Goal: Task Accomplishment & Management: Manage account settings

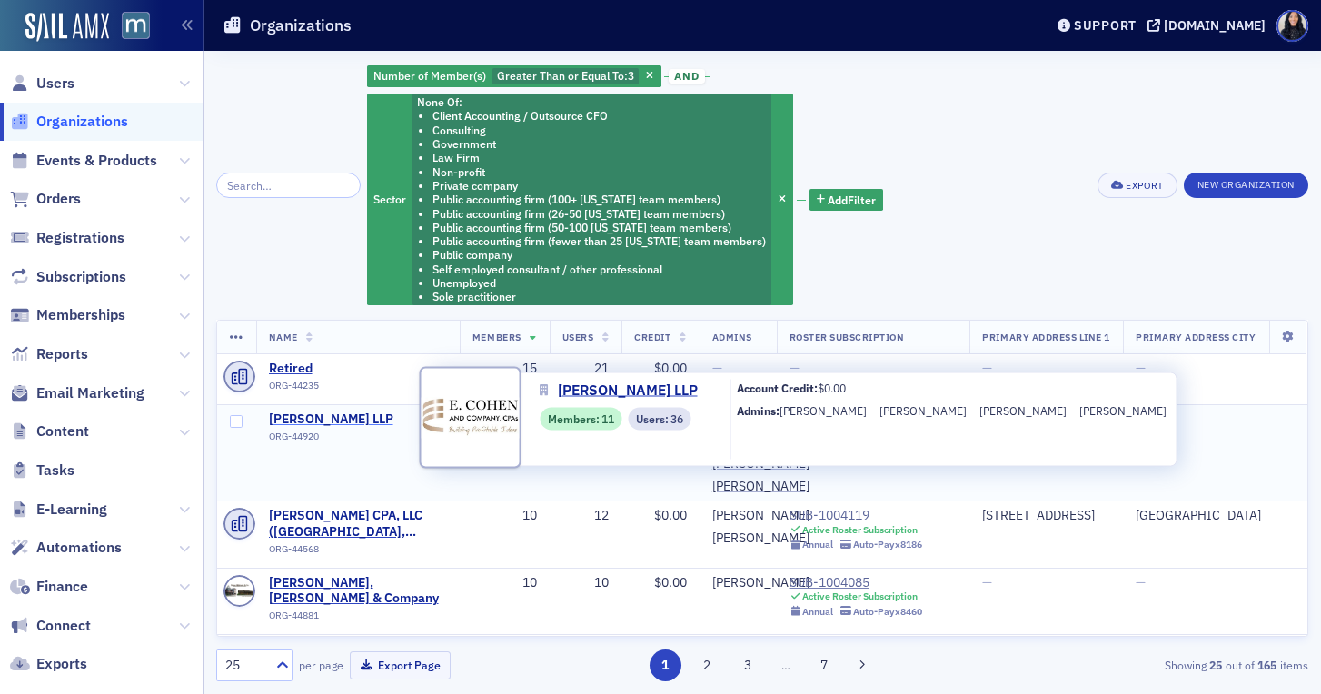
click at [311, 423] on span "[PERSON_NAME] LLP" at bounding box center [351, 420] width 165 height 16
select select "US"
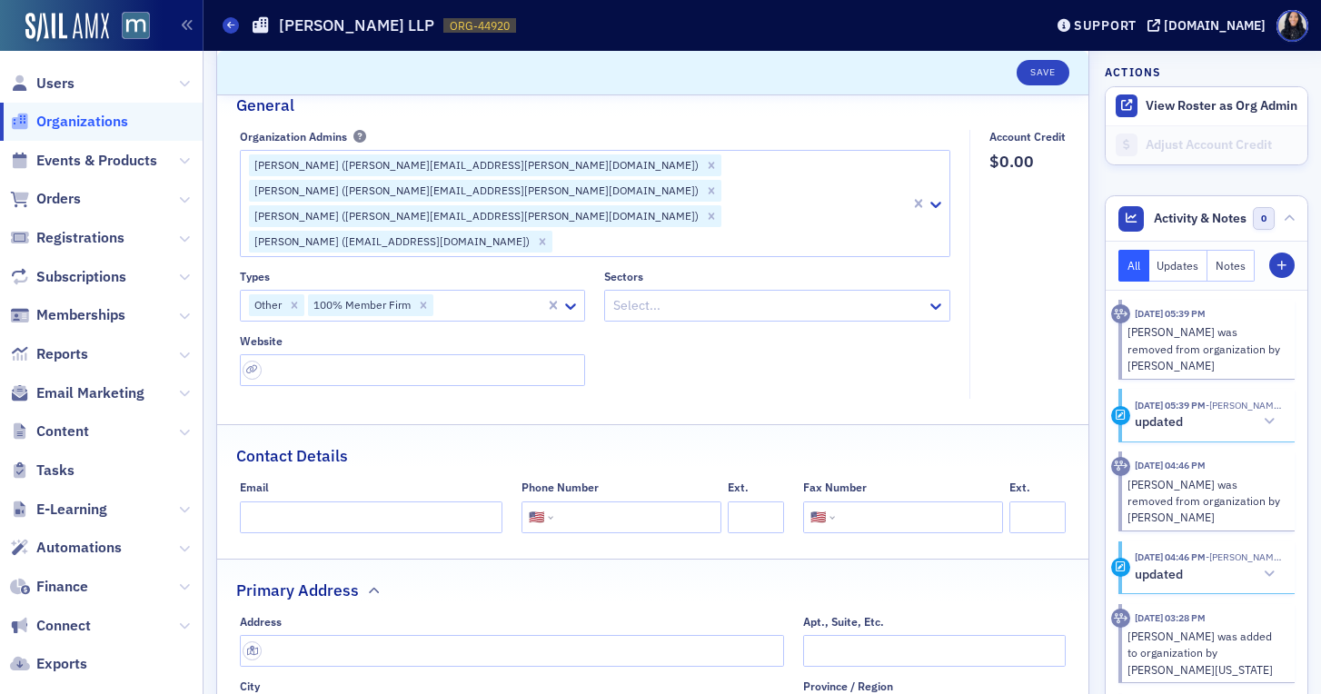
scroll to position [182, 0]
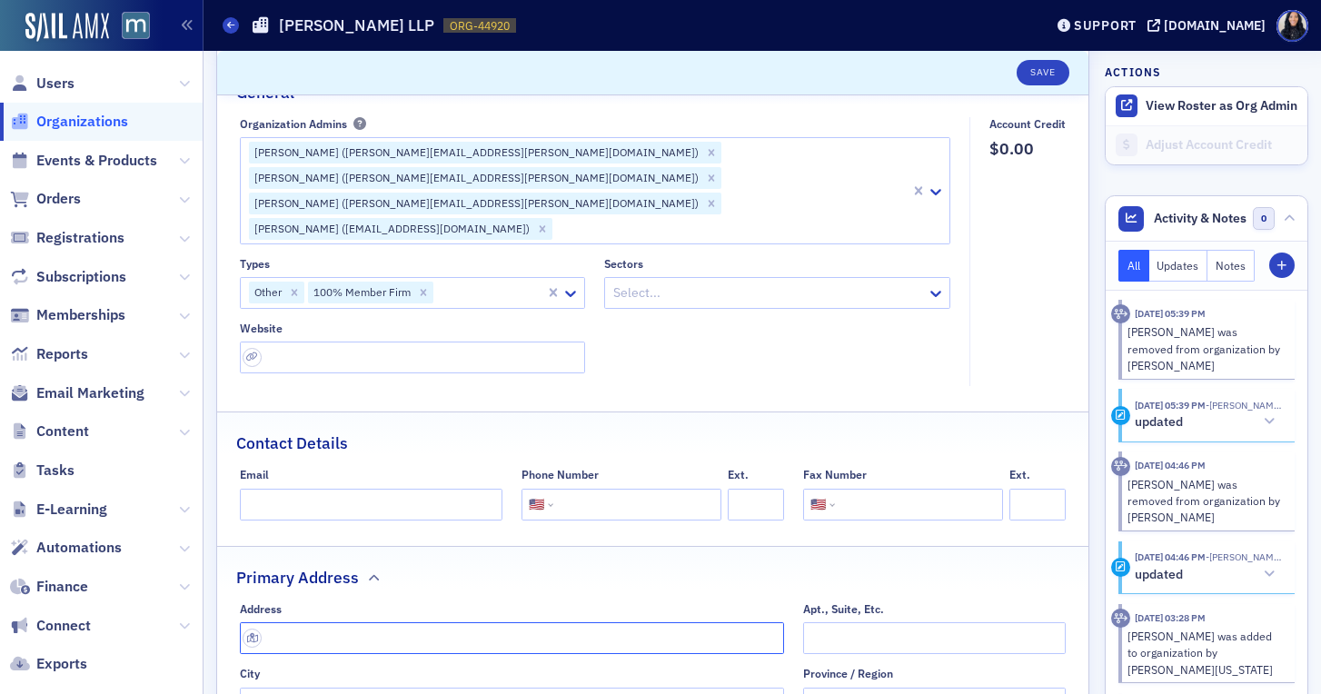
click at [364, 623] on input "text" at bounding box center [512, 639] width 544 height 32
paste input "[STREET_ADDRESS]"
type input "Research Boulevard"
type input "[GEOGRAPHIC_DATA]"
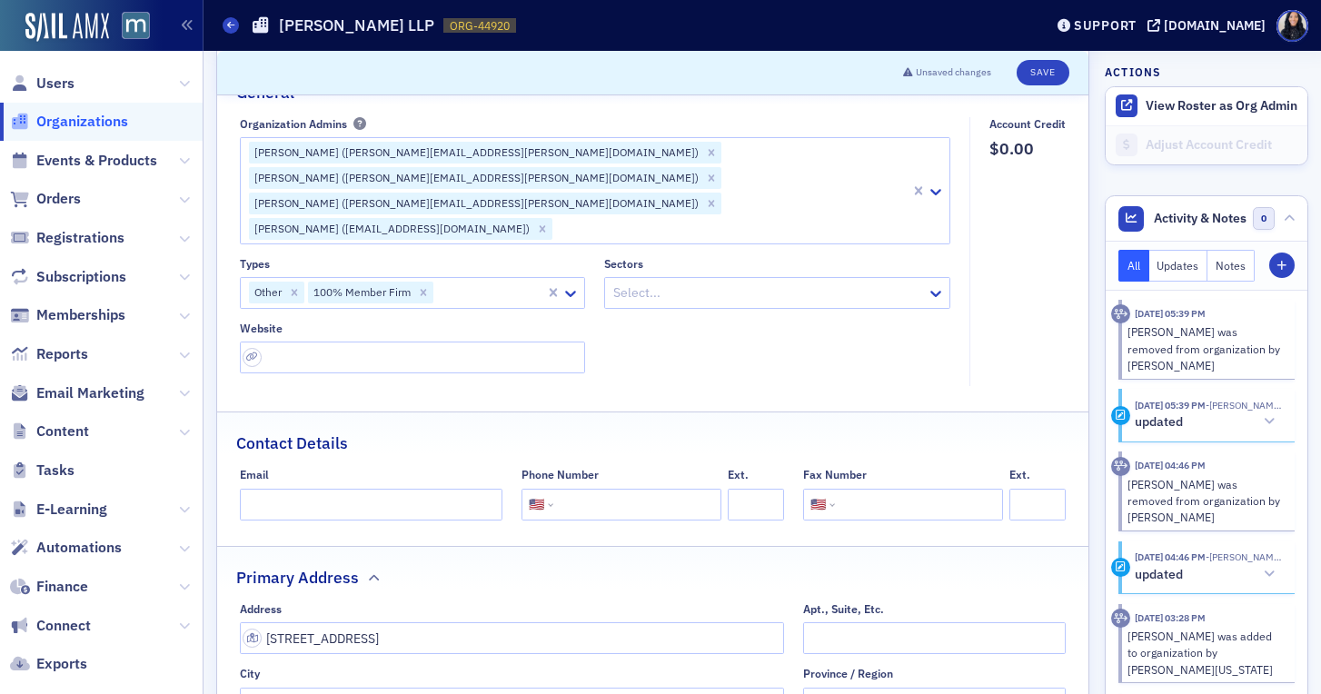
type input "20850"
type input "[GEOGRAPHIC_DATA]"
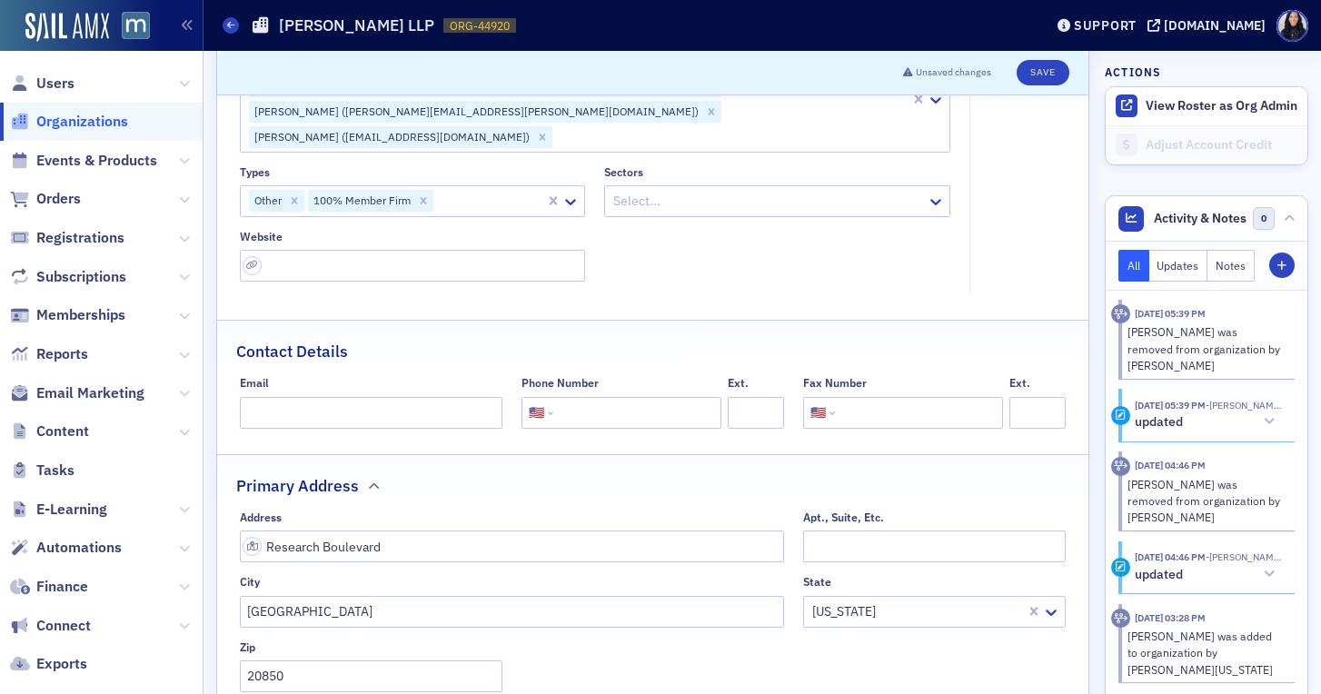
scroll to position [274, 0]
click at [267, 530] on input "Research Boulevard" at bounding box center [512, 546] width 544 height 32
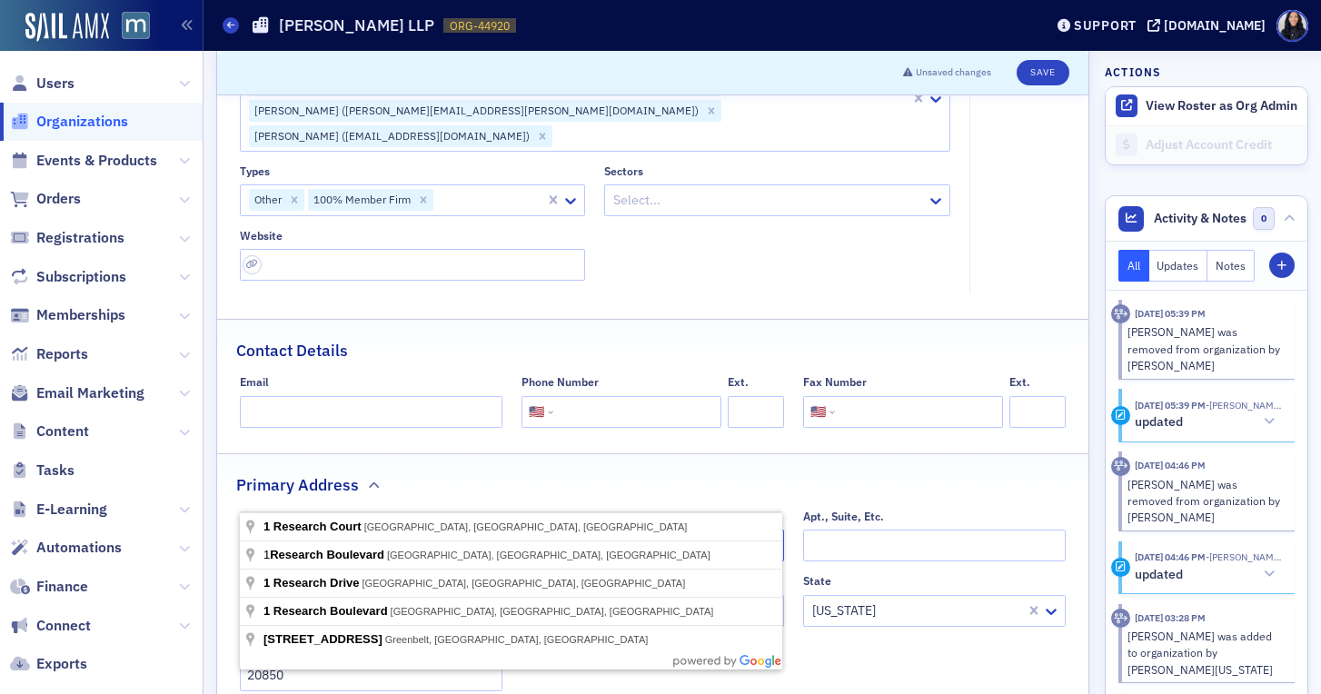
click at [352, 530] on input "[STREET_ADDRESS]" at bounding box center [512, 546] width 544 height 32
type input "1 Research Court"
click at [439, 457] on fieldset "Primary Address Address [STREET_ADDRESS]. [GEOGRAPHIC_DATA] [US_STATE] Zip 2085…" at bounding box center [653, 611] width 872 height 316
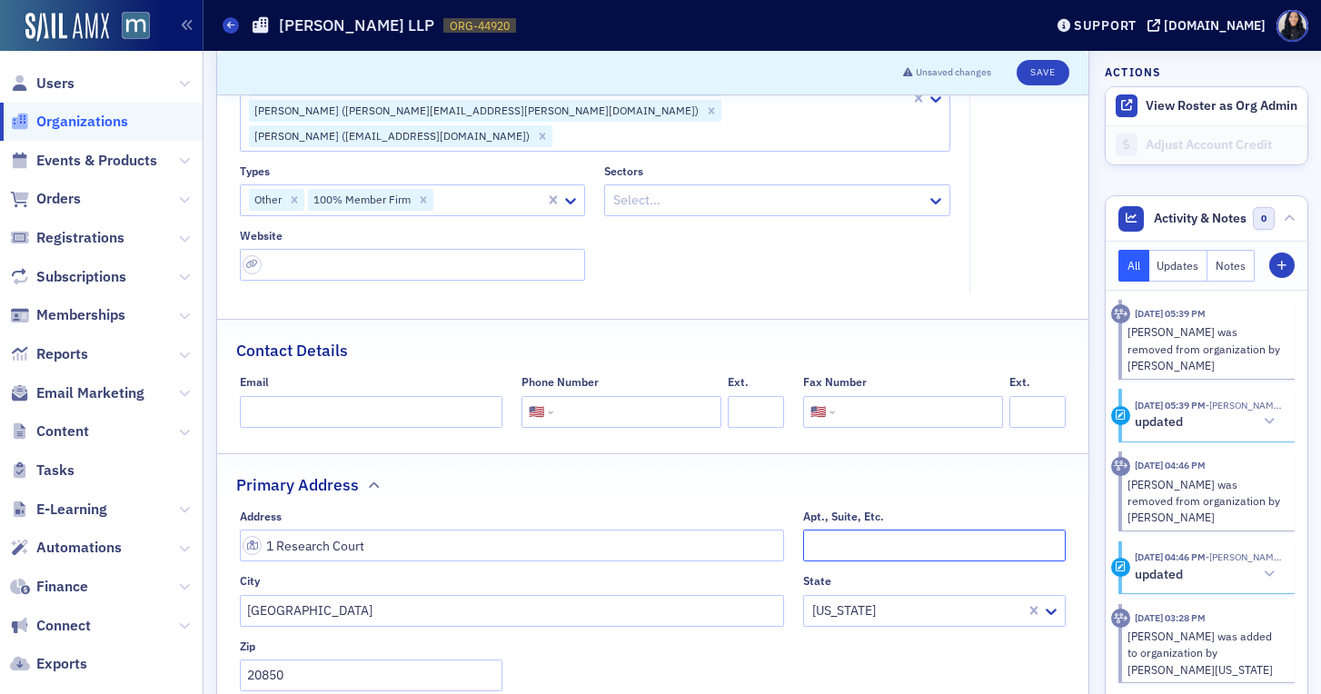
click at [830, 530] on input "Apt., Suite, Etc." at bounding box center [934, 546] width 263 height 32
type input "400"
click at [681, 510] on div "Address" at bounding box center [512, 517] width 544 height 14
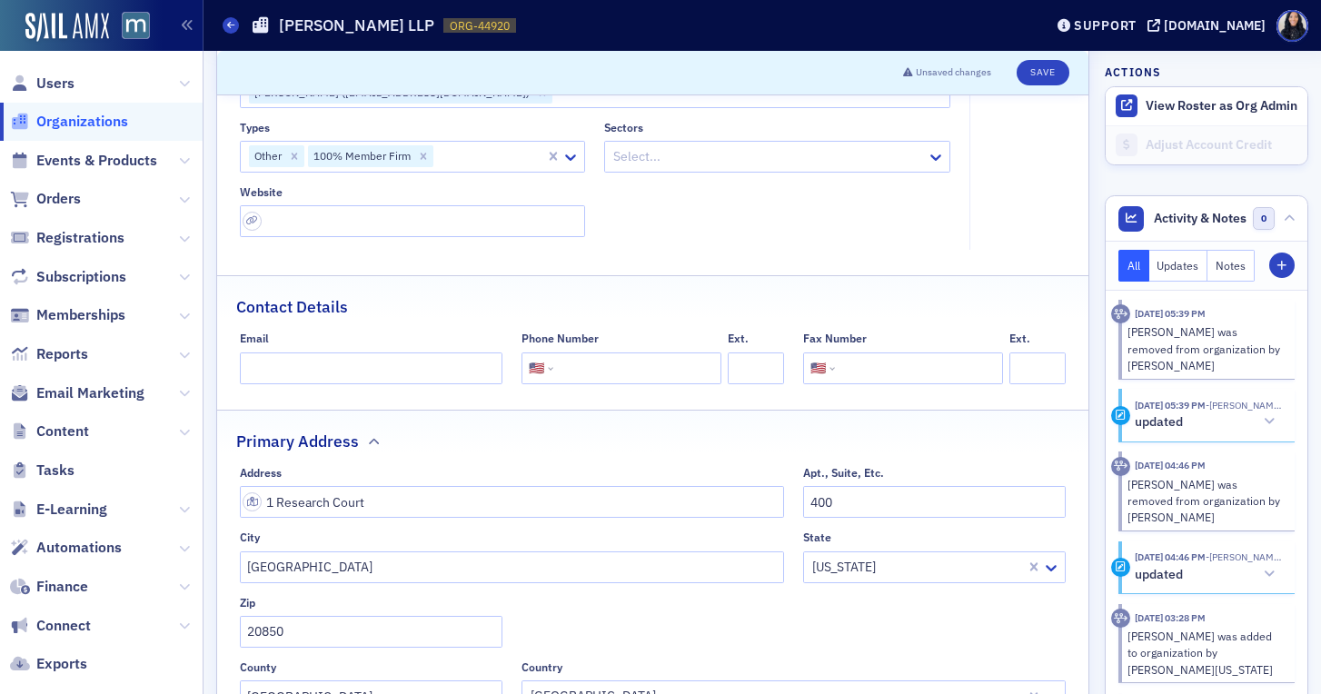
scroll to position [291, 0]
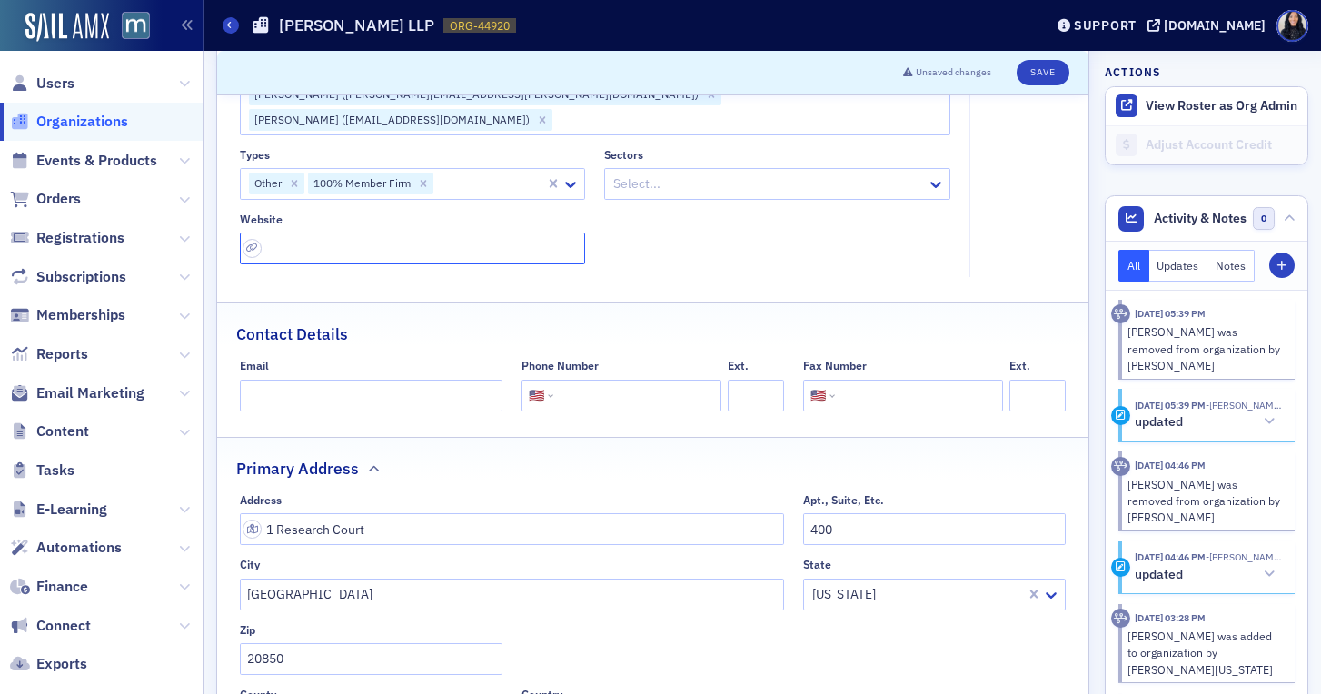
click at [369, 233] on input "url" at bounding box center [413, 249] width 346 height 32
paste input "[URL][DOMAIN_NAME][US_STATE][US_STATE]"
type input "[URL][DOMAIN_NAME][US_STATE][US_STATE]"
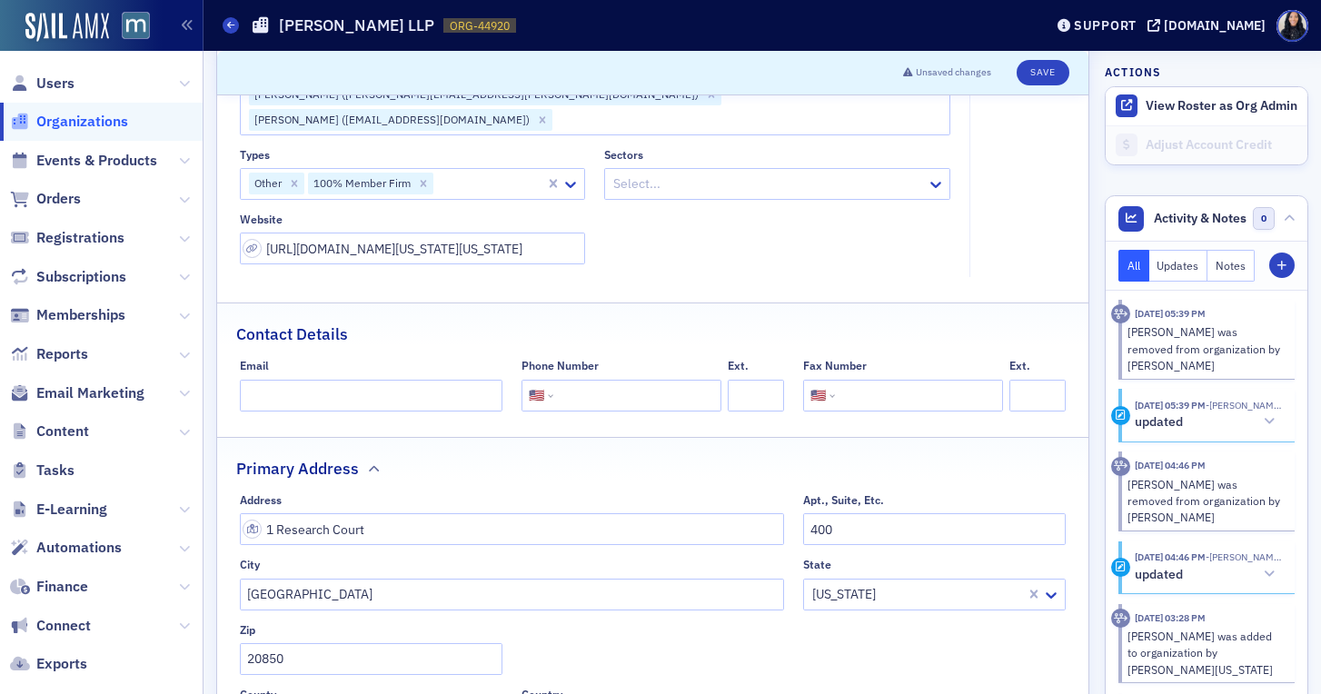
click at [674, 198] on div "Types Other 100% Member Firm Sectors Select... Website [URL][DOMAIN_NAME][US_ST…" at bounding box center [596, 206] width 712 height 117
click at [623, 380] on input "tel" at bounding box center [635, 396] width 157 height 32
paste input "[PHONE_NUMBER]"
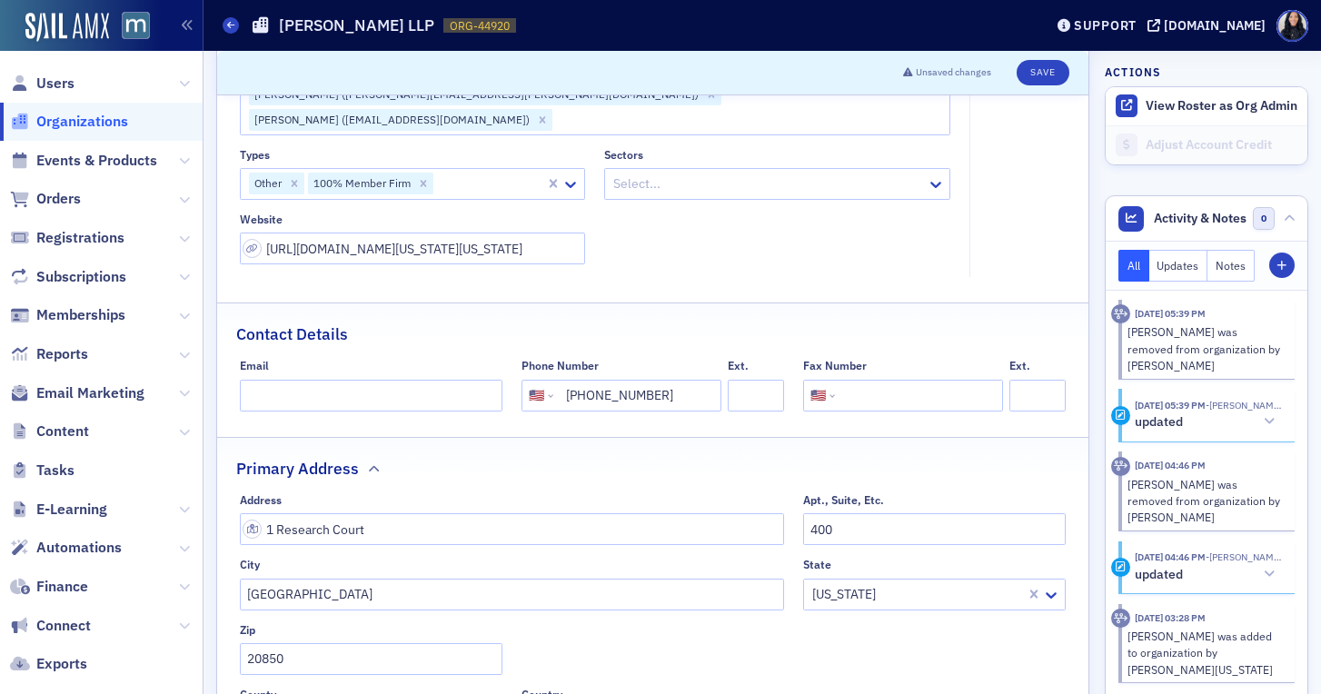
type input "[PHONE_NUMBER]"
click at [668, 304] on div "Contact Details" at bounding box center [652, 325] width 833 height 43
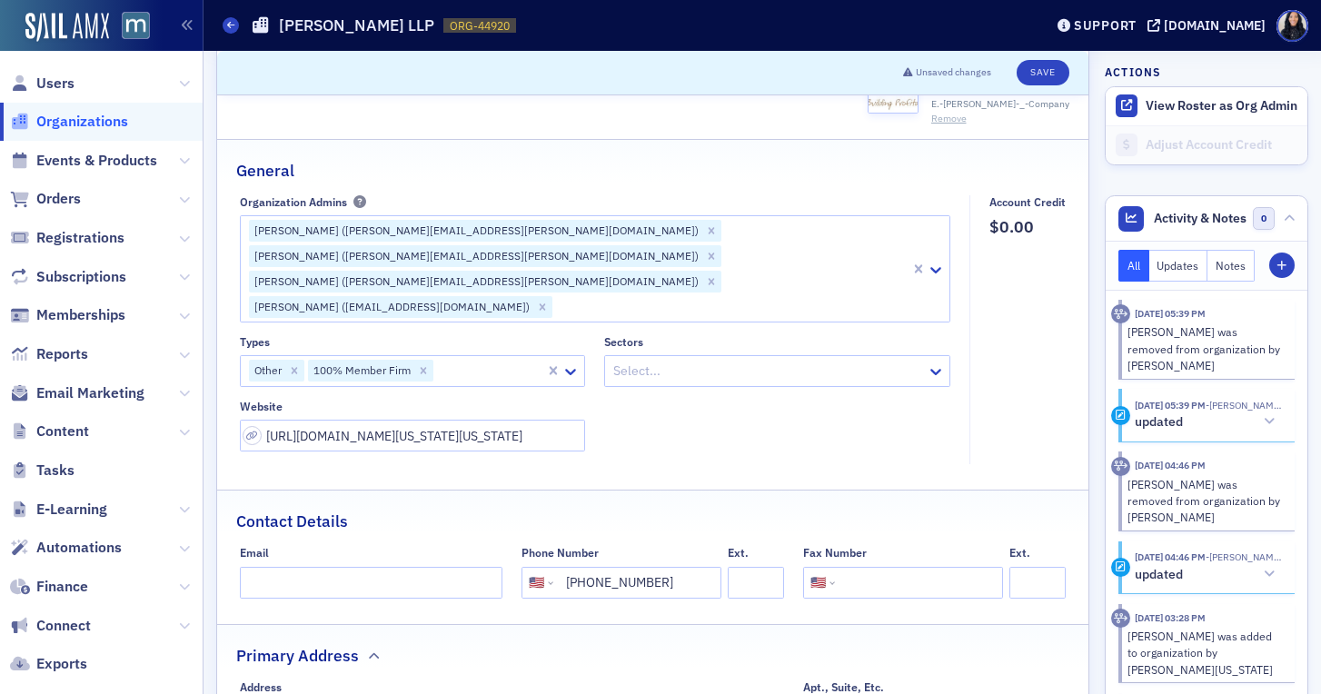
scroll to position [91, 0]
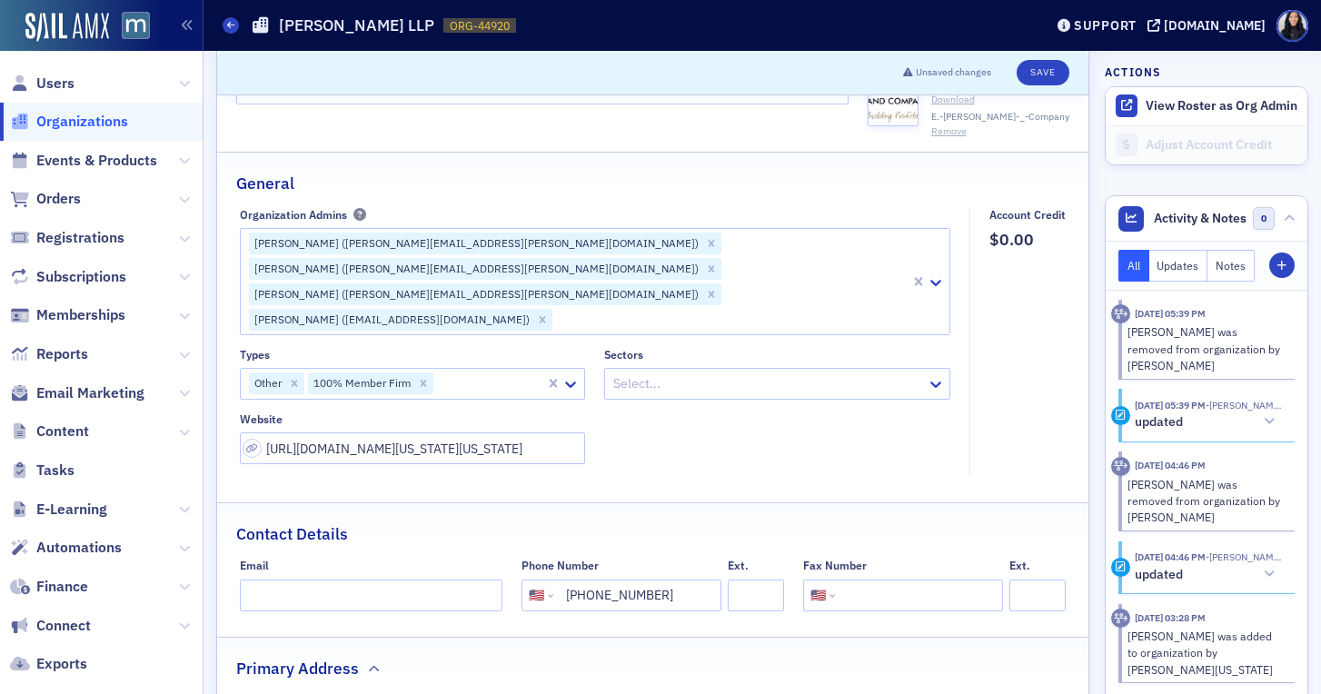
click at [470, 373] on div at bounding box center [489, 384] width 109 height 23
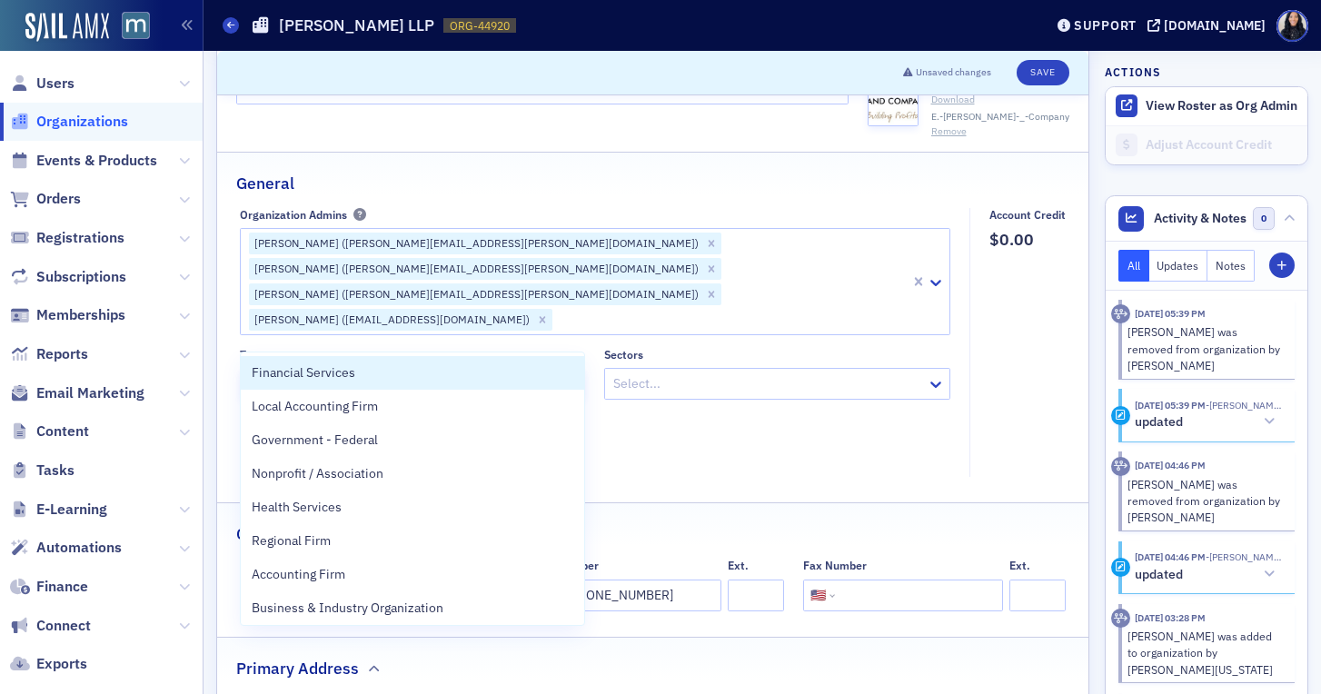
type input "Accou"
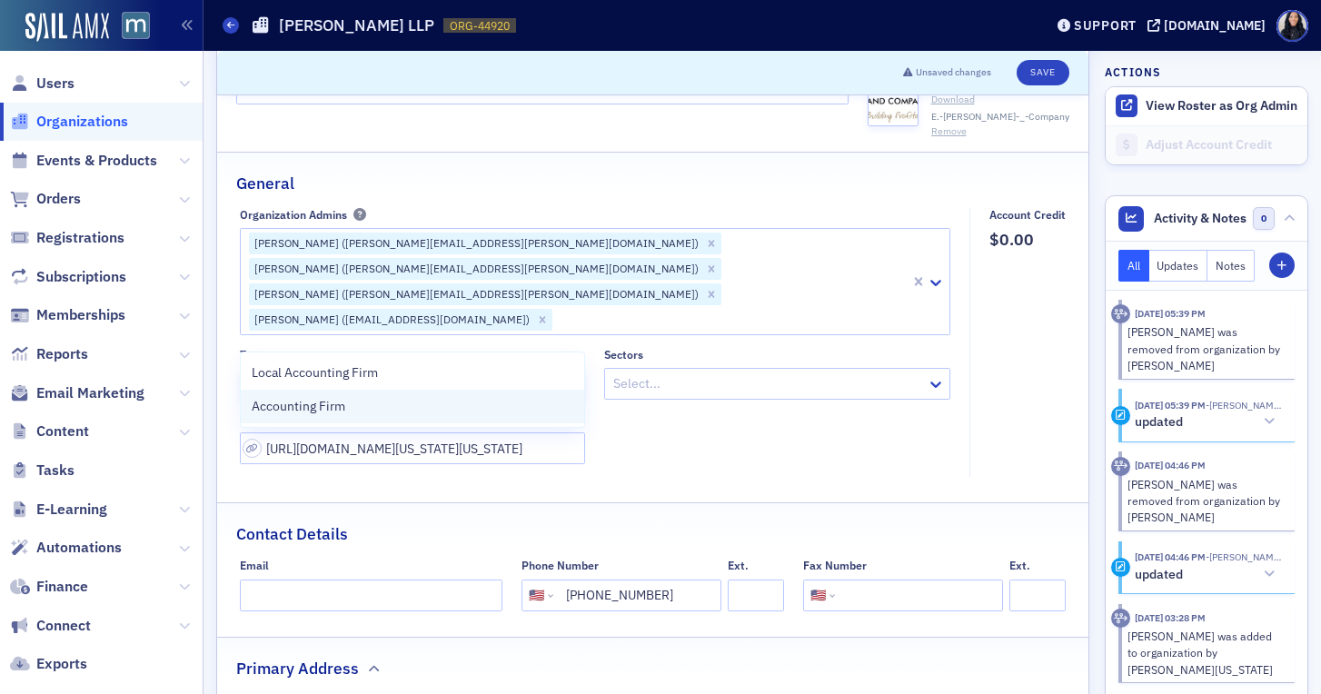
click at [394, 411] on div "Accounting Firm" at bounding box center [413, 406] width 323 height 19
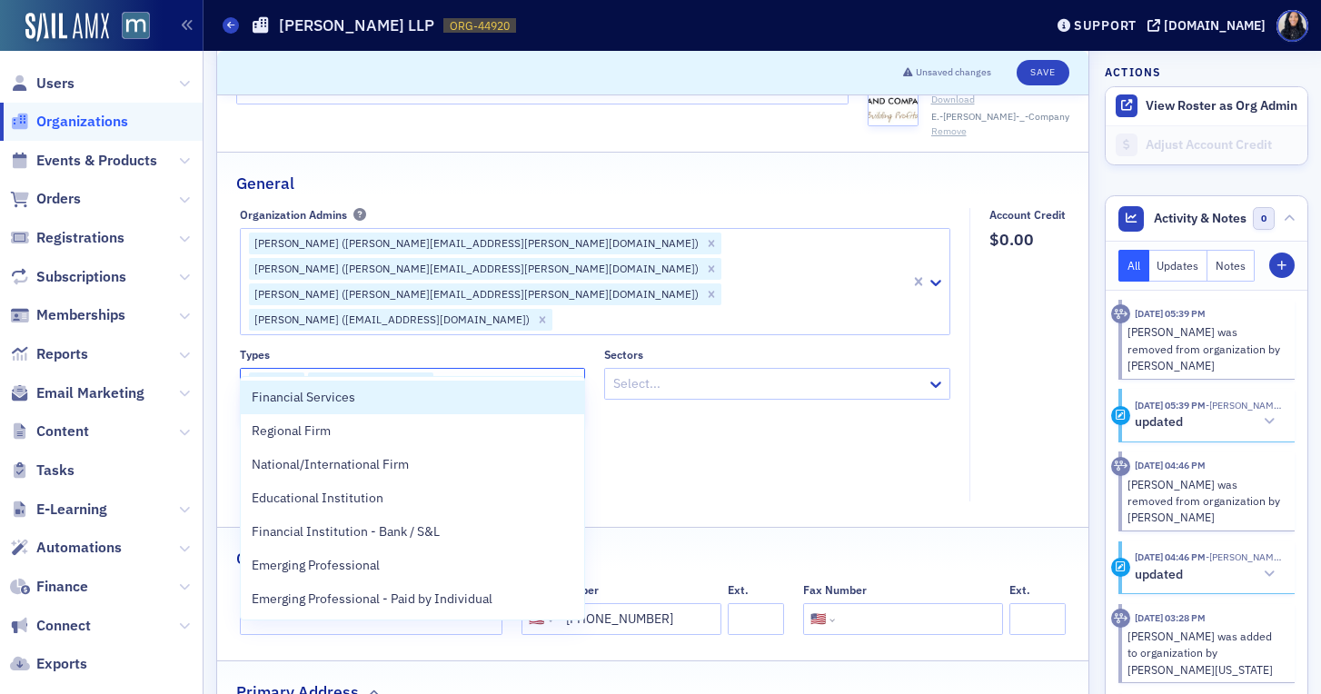
type input "Nationa"
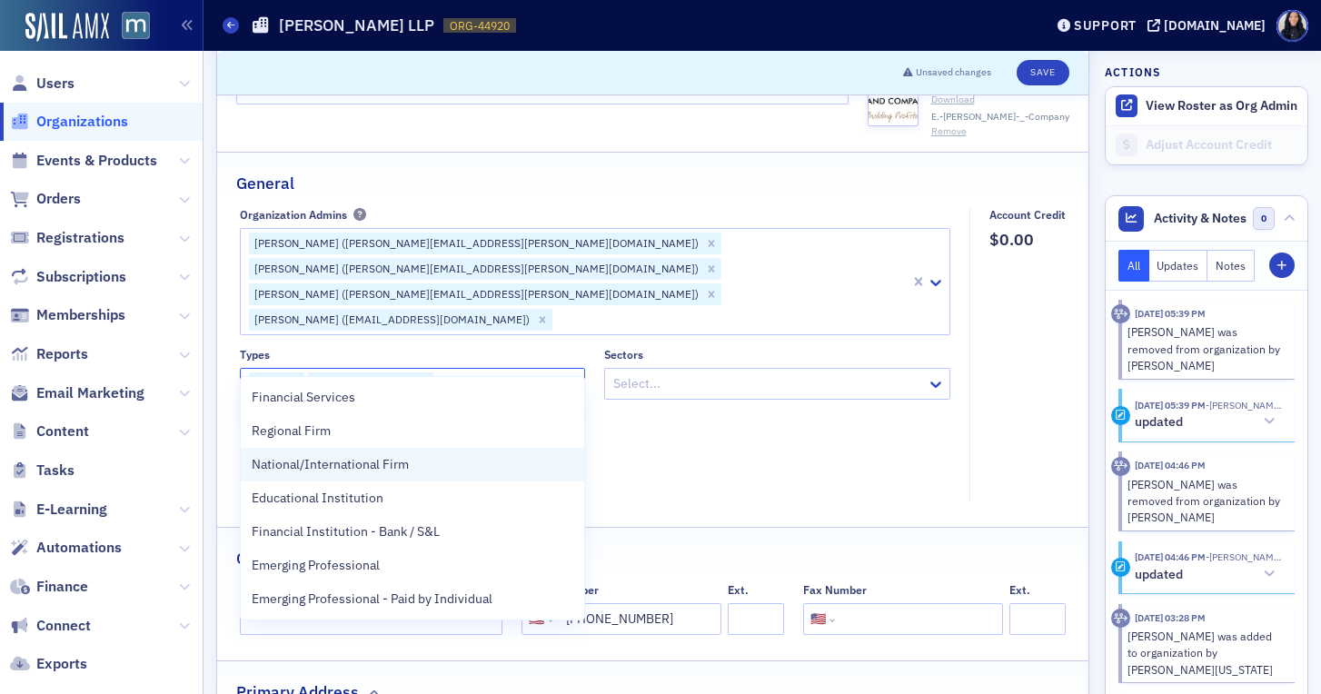
click at [450, 465] on div "National/International Firm" at bounding box center [413, 464] width 323 height 19
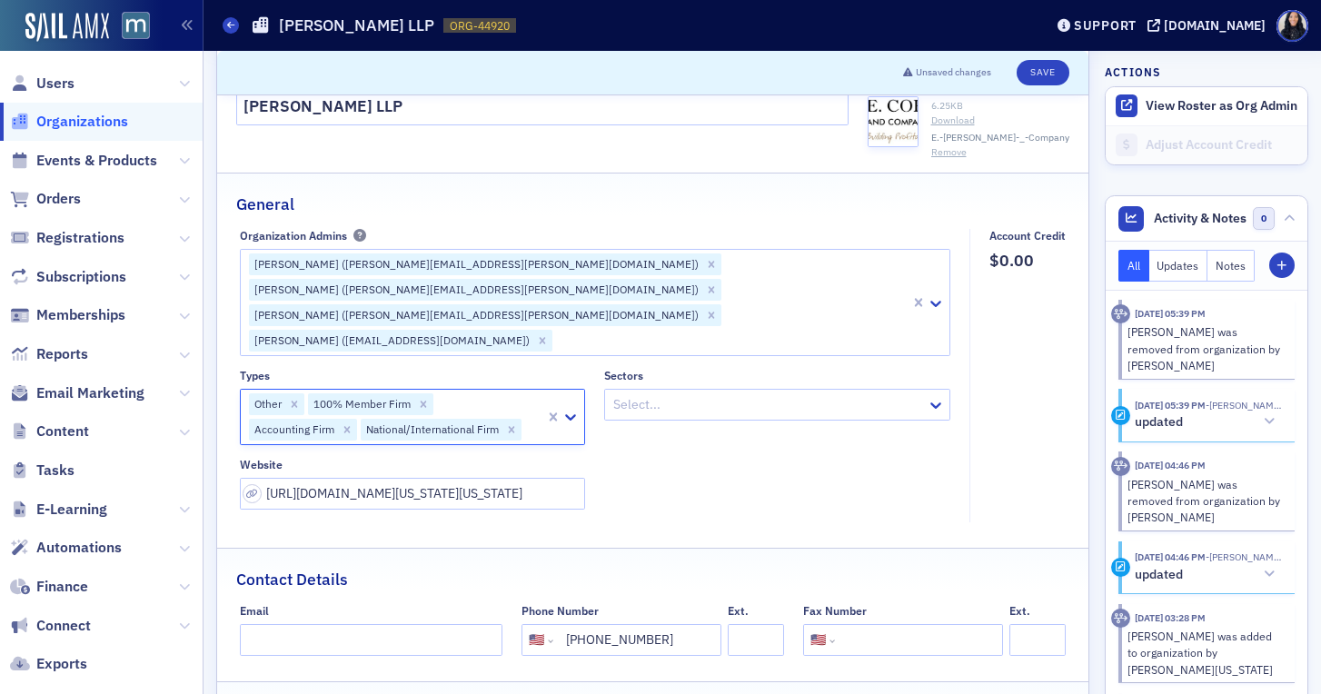
scroll to position [45, 0]
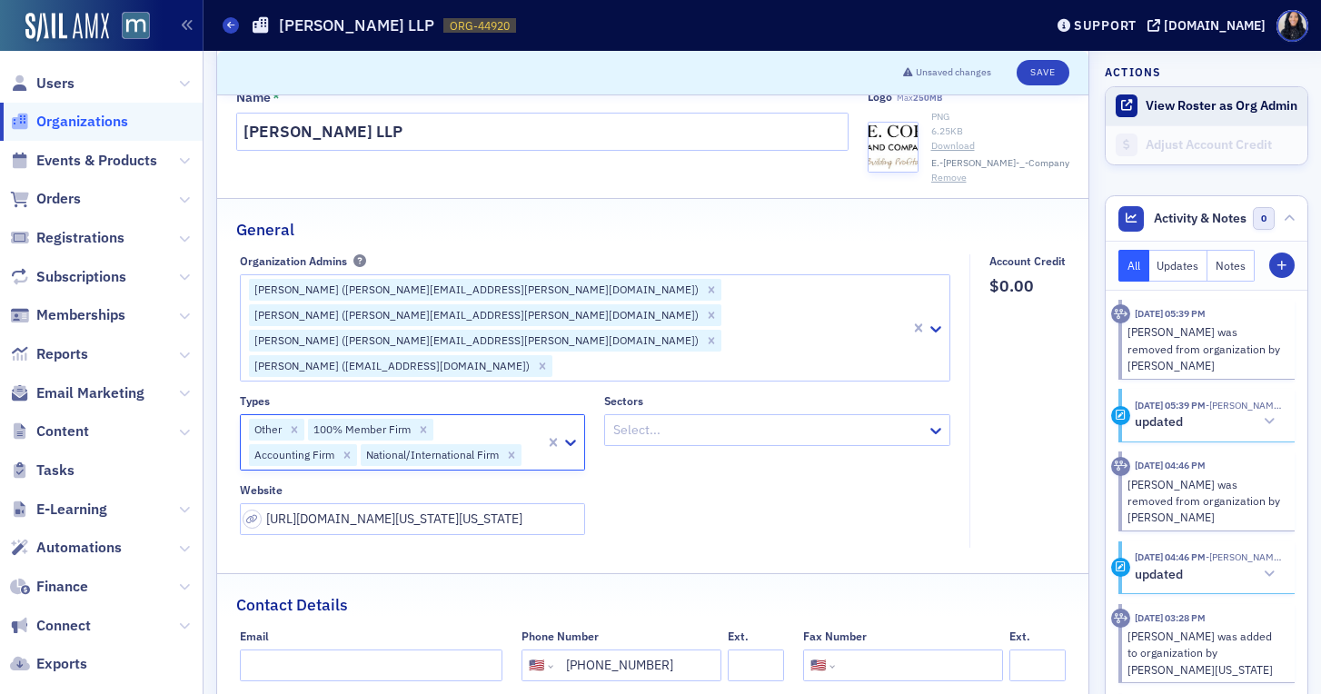
click at [1182, 109] on button "View Roster as Org Admin" at bounding box center [1222, 106] width 152 height 16
click at [1190, 109] on button "View Roster as Org Admin" at bounding box center [1222, 106] width 152 height 16
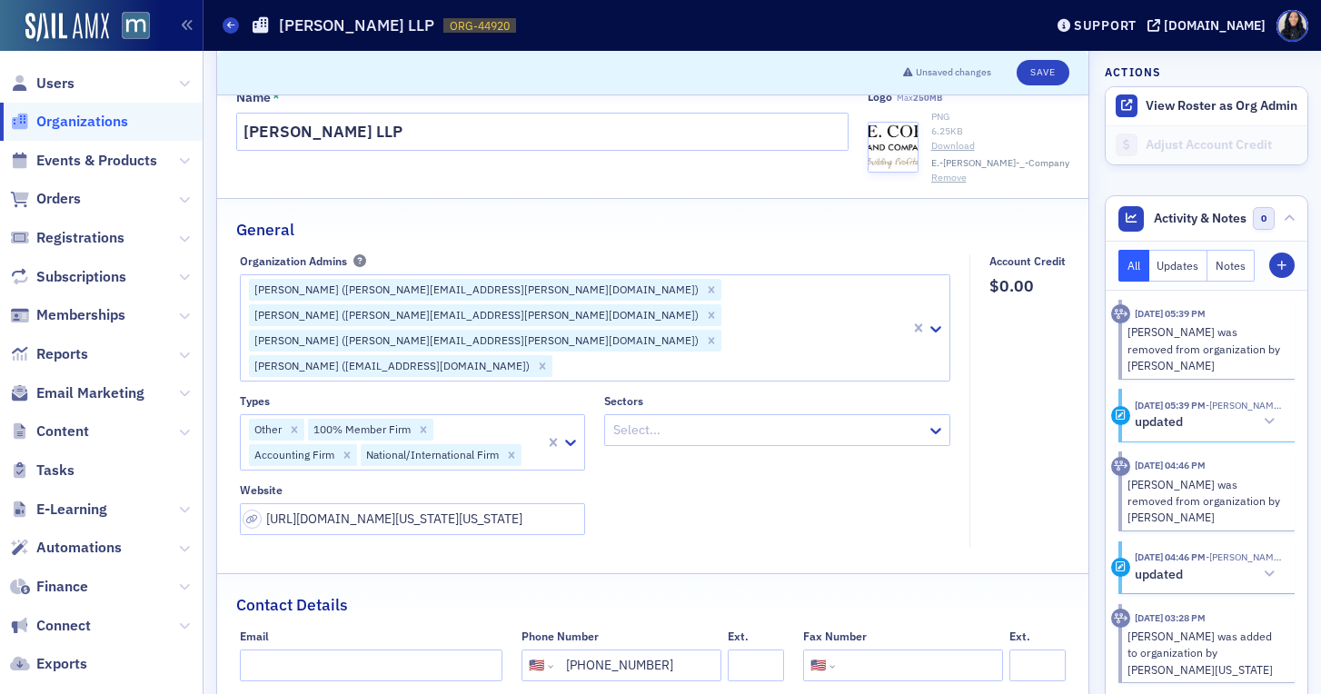
scroll to position [0, 0]
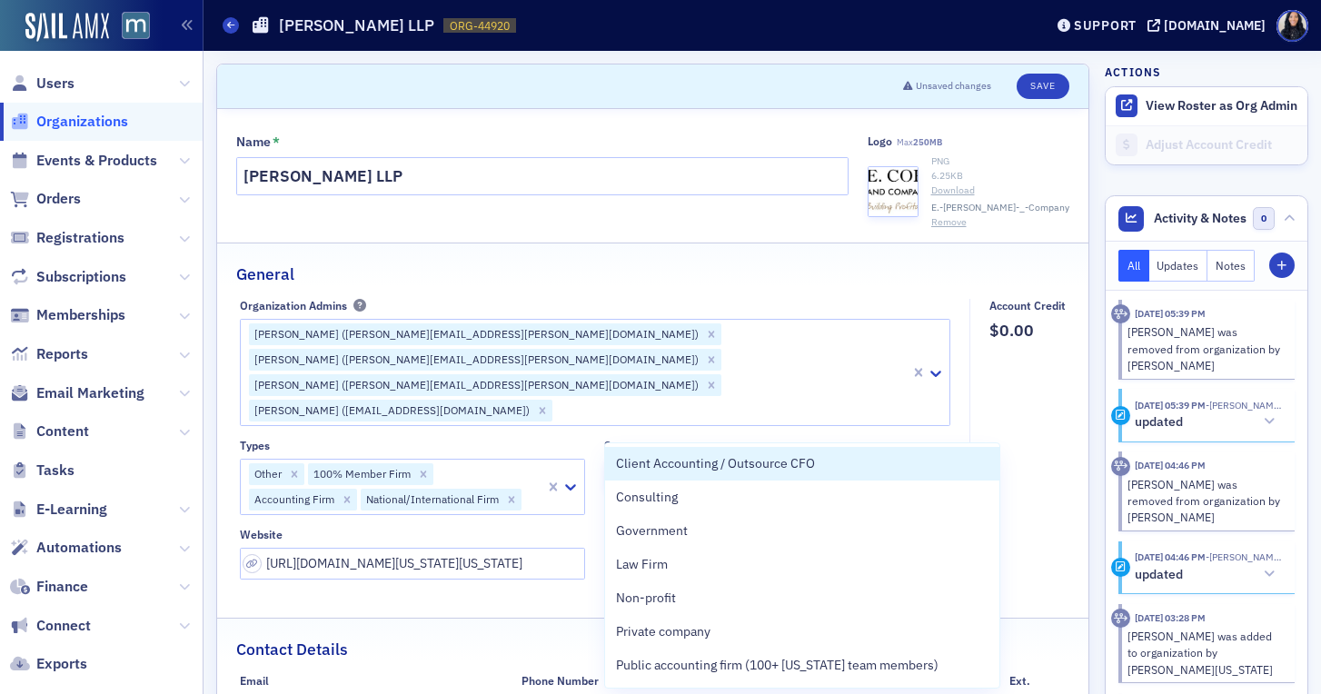
click at [930, 466] on icon at bounding box center [936, 475] width 18 height 18
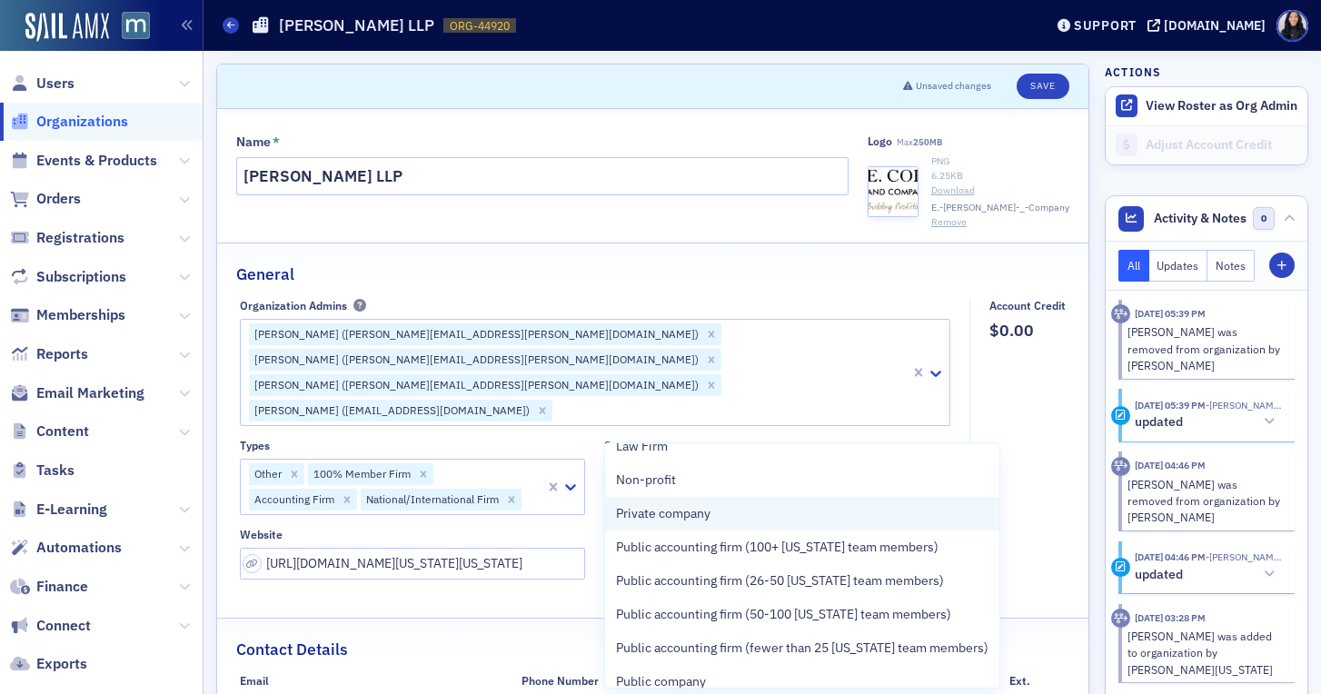
scroll to position [198, 0]
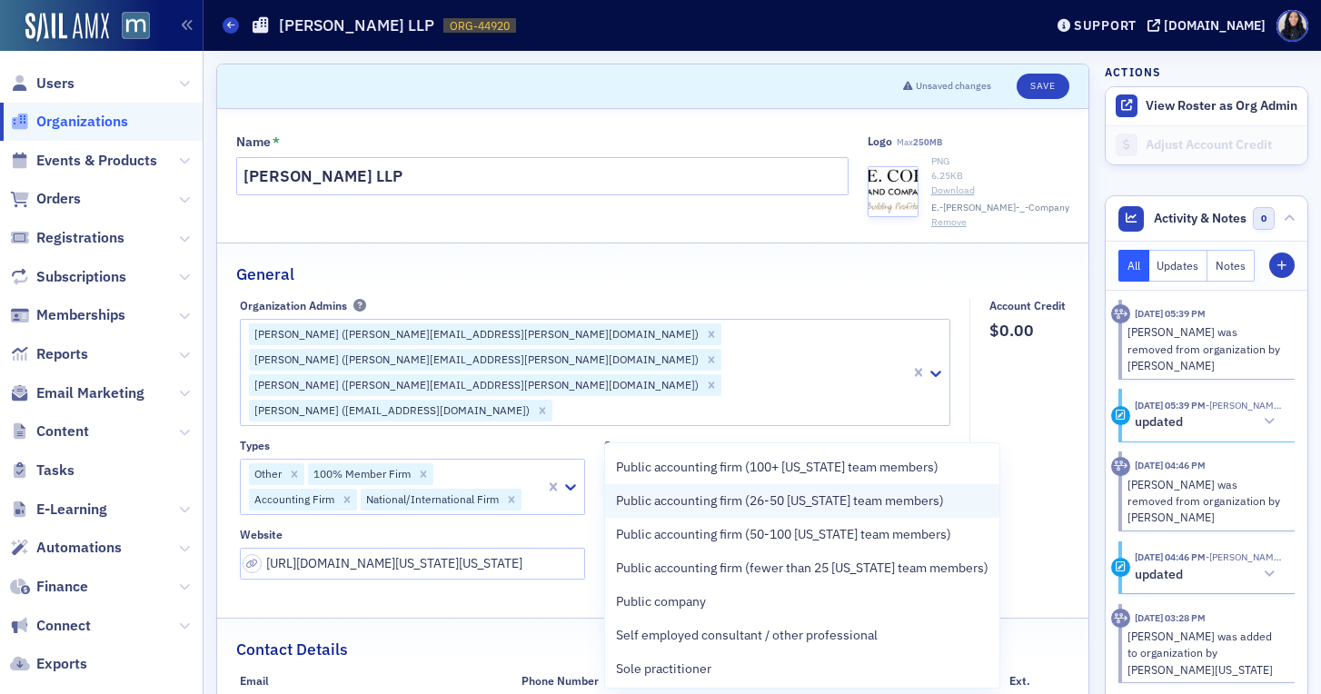
click at [875, 505] on span "Public accounting firm (26-50 [US_STATE] team members)" at bounding box center [780, 501] width 328 height 19
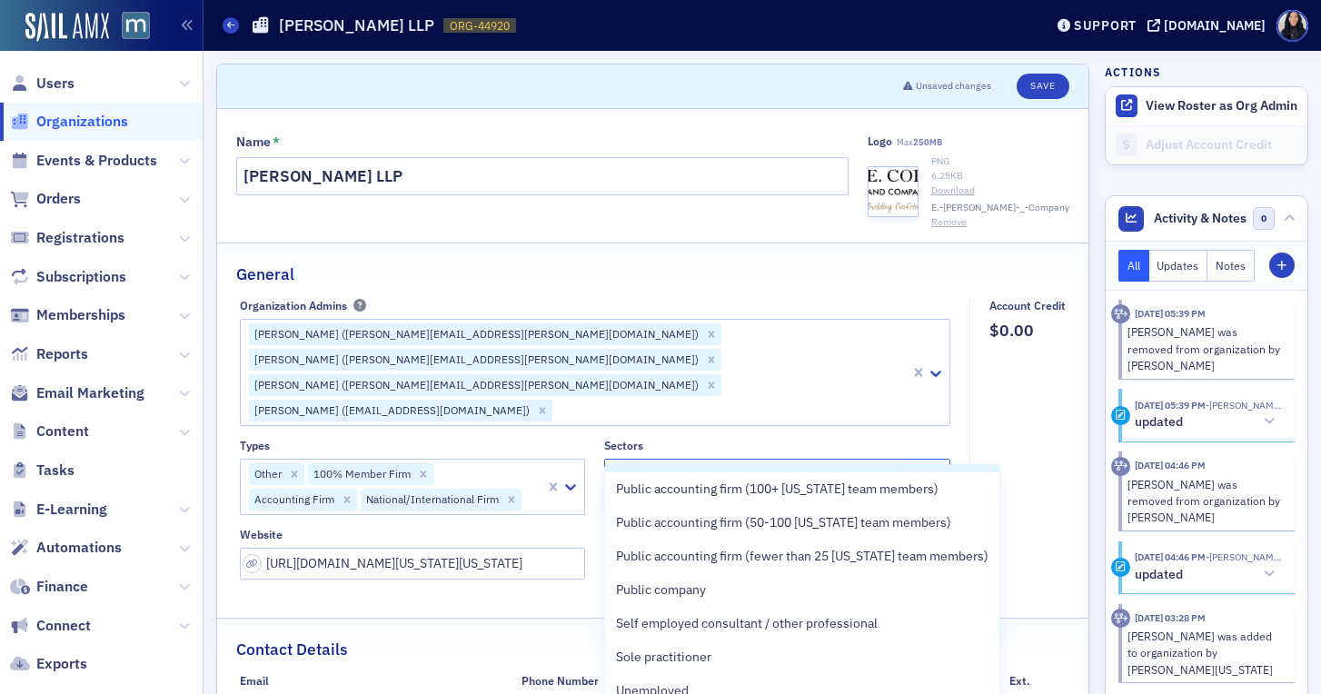
click at [992, 453] on fieldset "Account Credit $0.00" at bounding box center [1023, 446] width 106 height 294
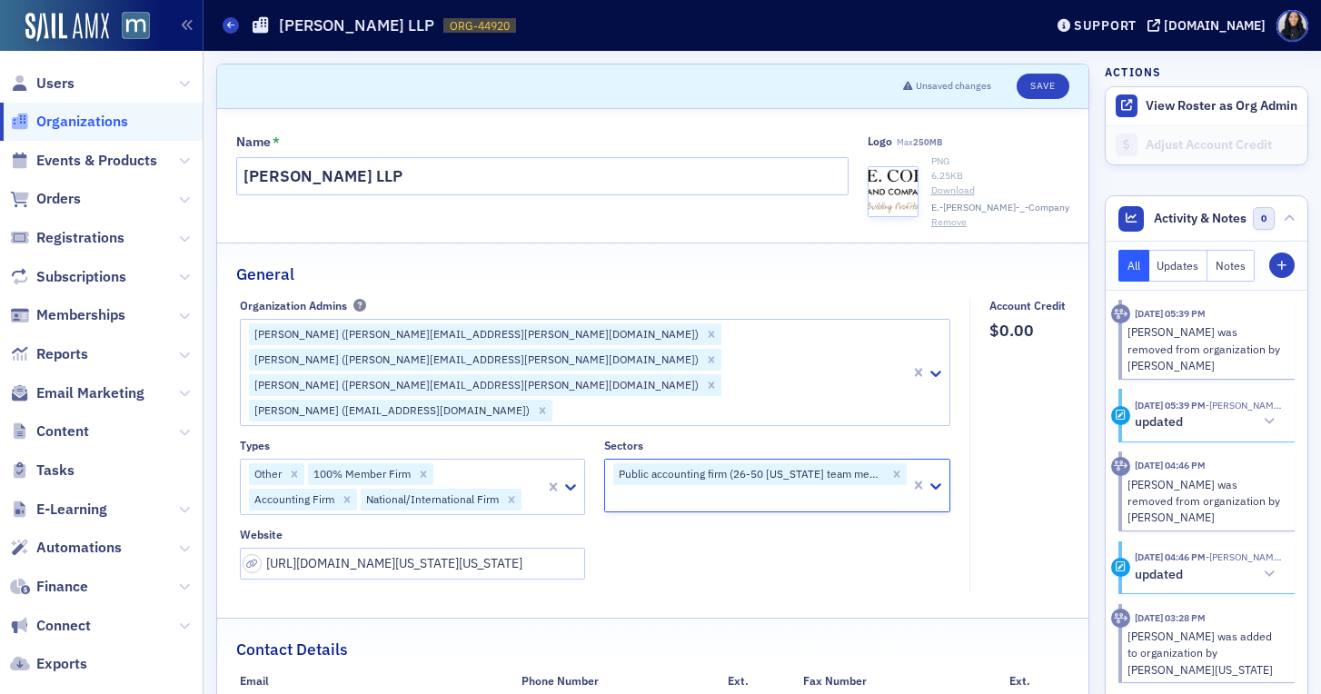
click at [866, 487] on div at bounding box center [760, 498] width 297 height 23
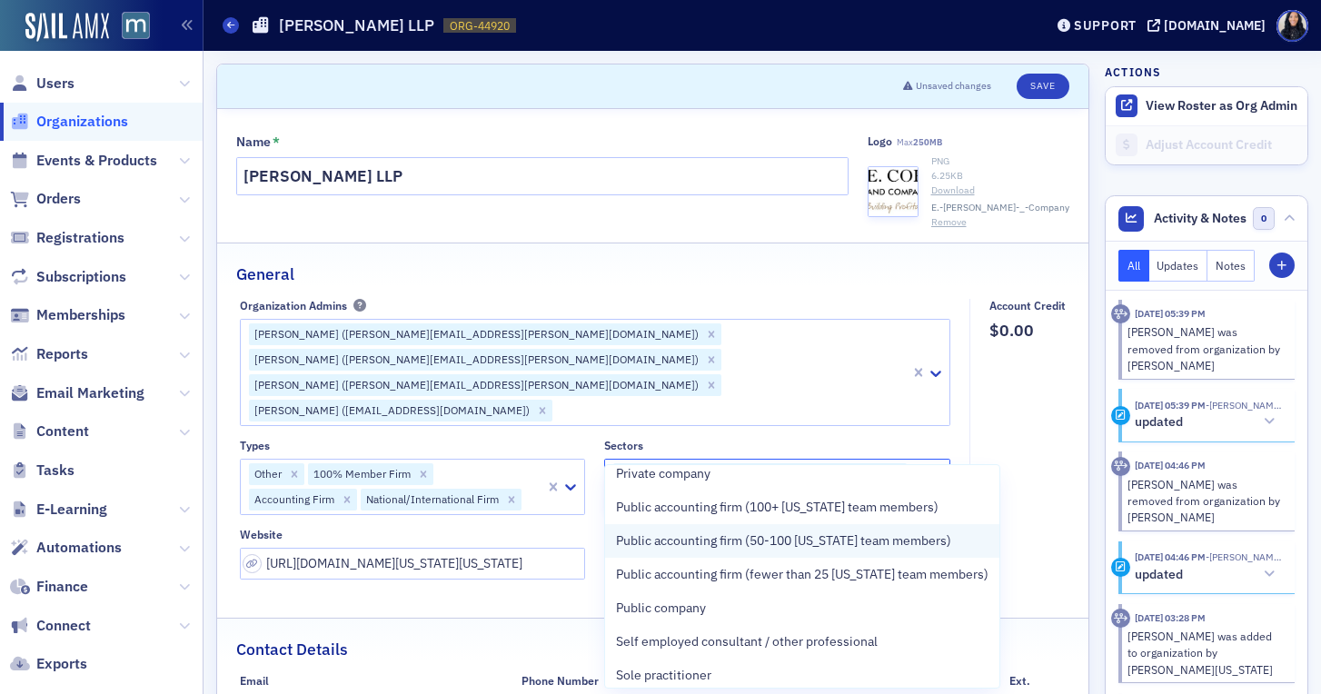
scroll to position [222, 0]
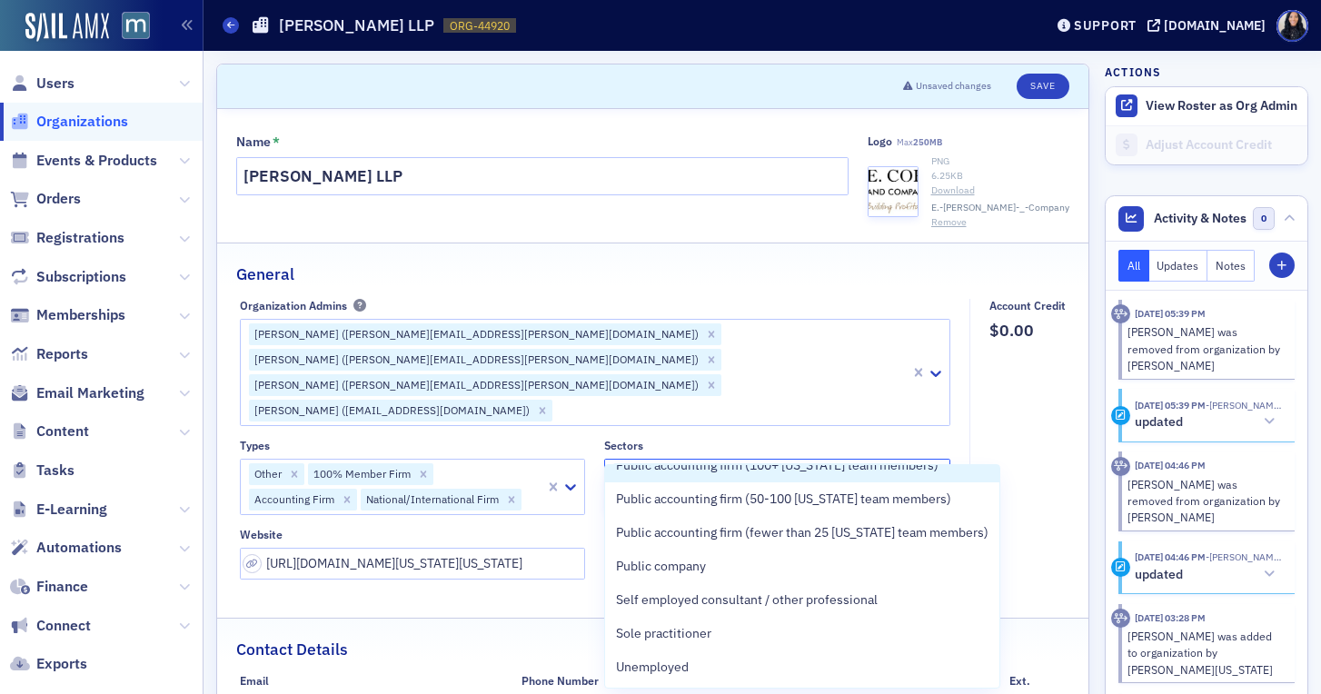
click at [1017, 439] on fieldset "Account Credit $0.00" at bounding box center [1023, 446] width 106 height 294
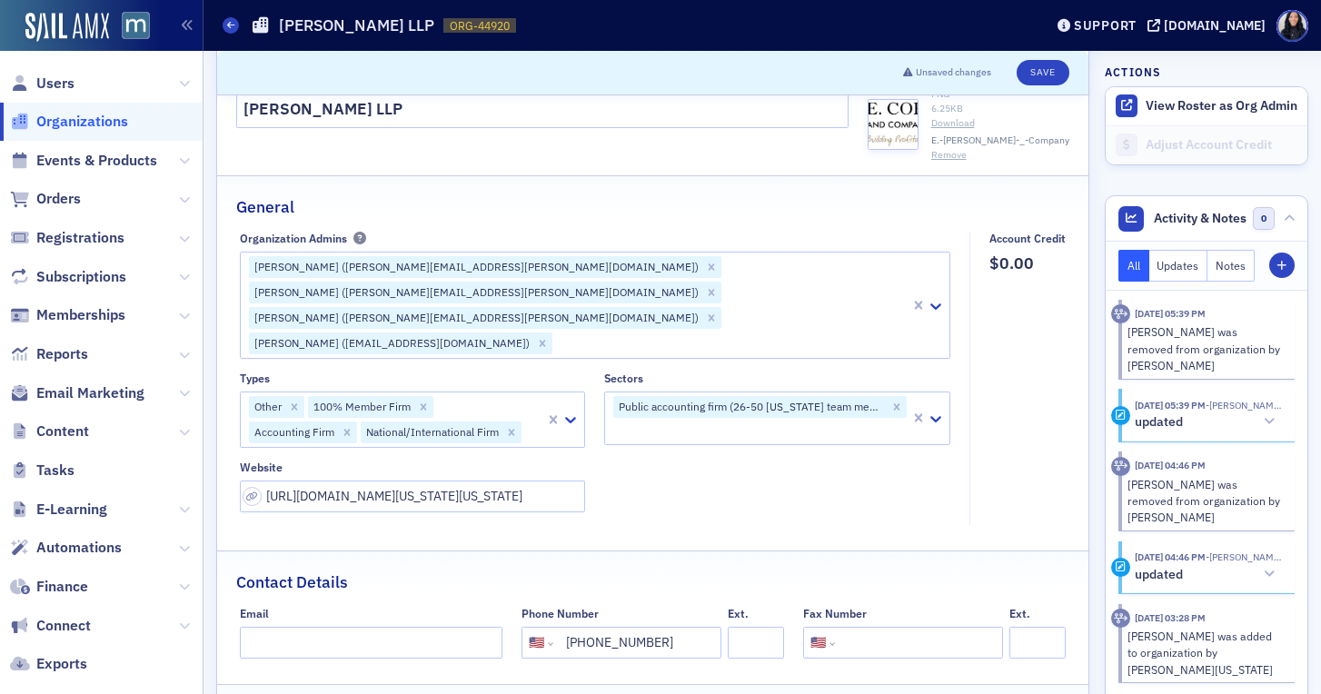
scroll to position [0, 0]
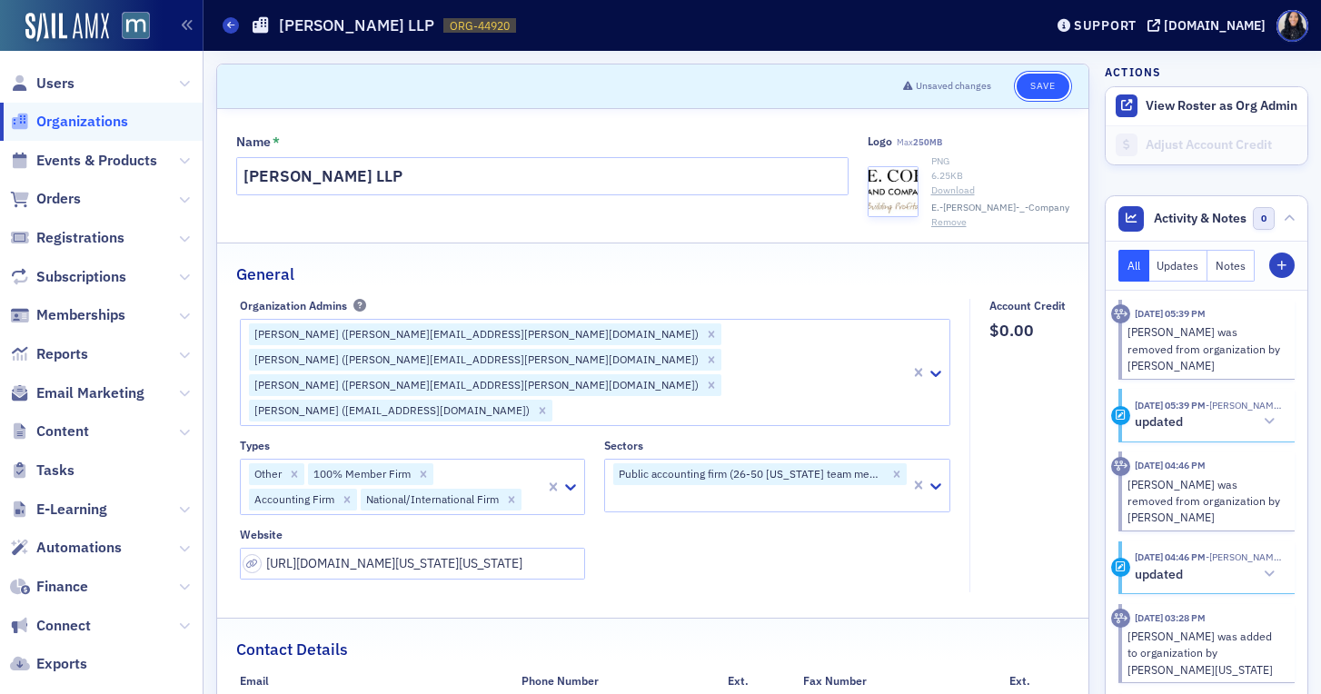
click at [1042, 87] on button "Save" at bounding box center [1043, 86] width 52 height 25
select select "US"
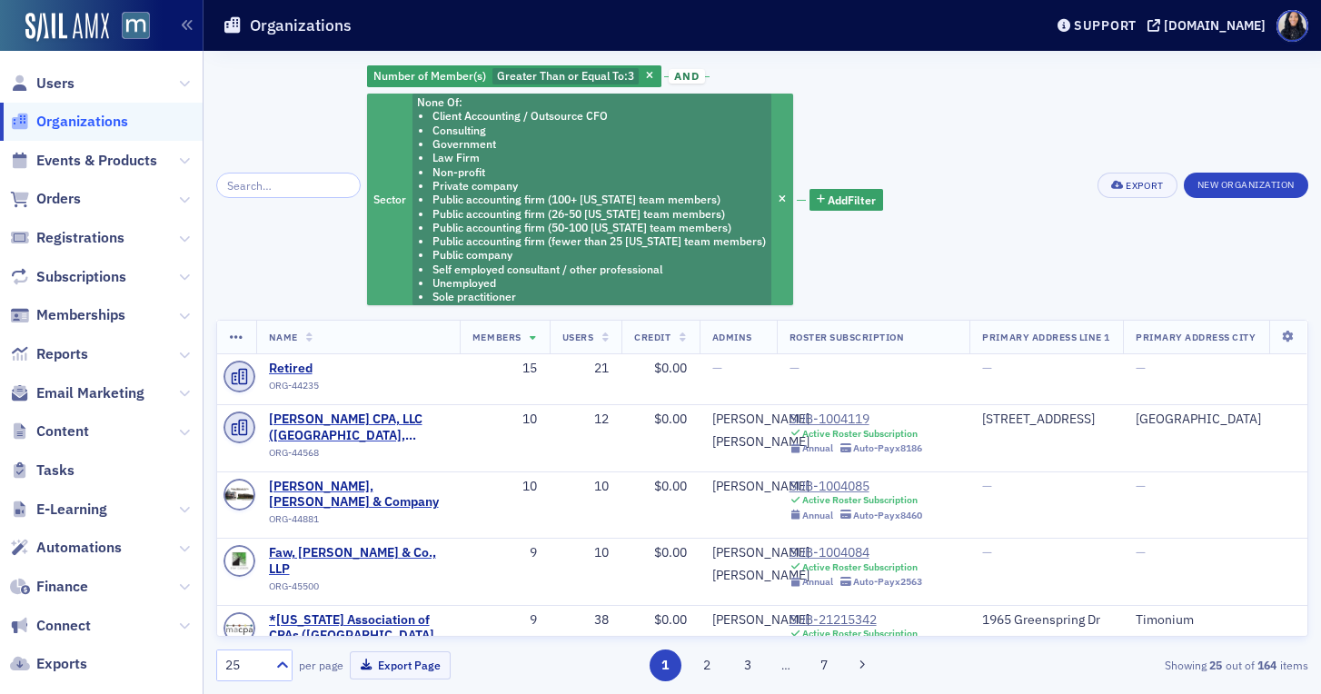
click at [673, 263] on li "Self employed consultant / other professional" at bounding box center [600, 270] width 334 height 14
